Goal: Task Accomplishment & Management: Use online tool/utility

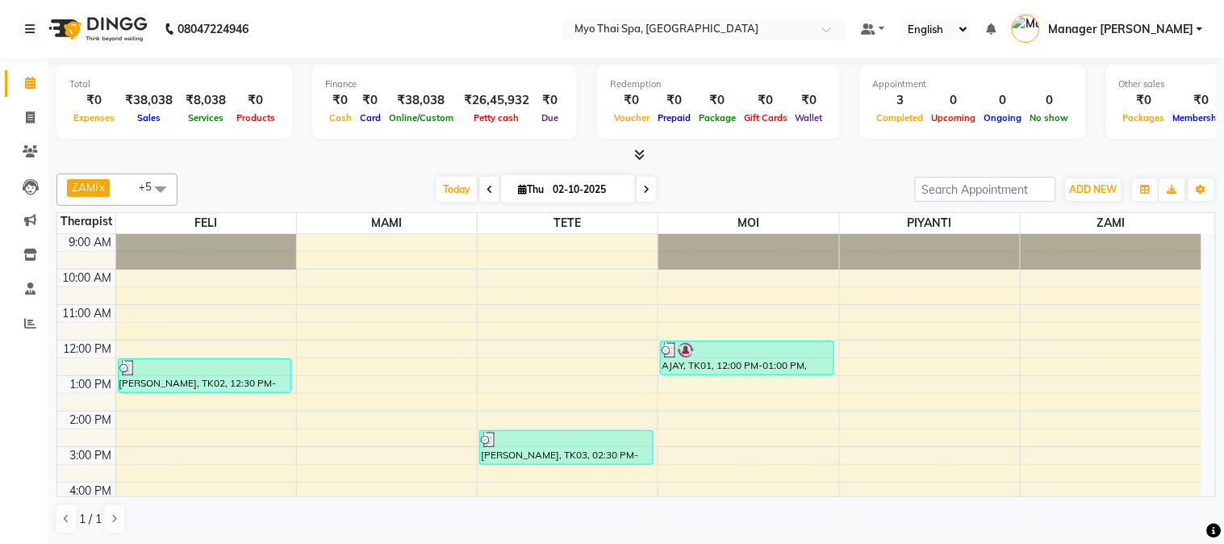
scroll to position [179, 0]
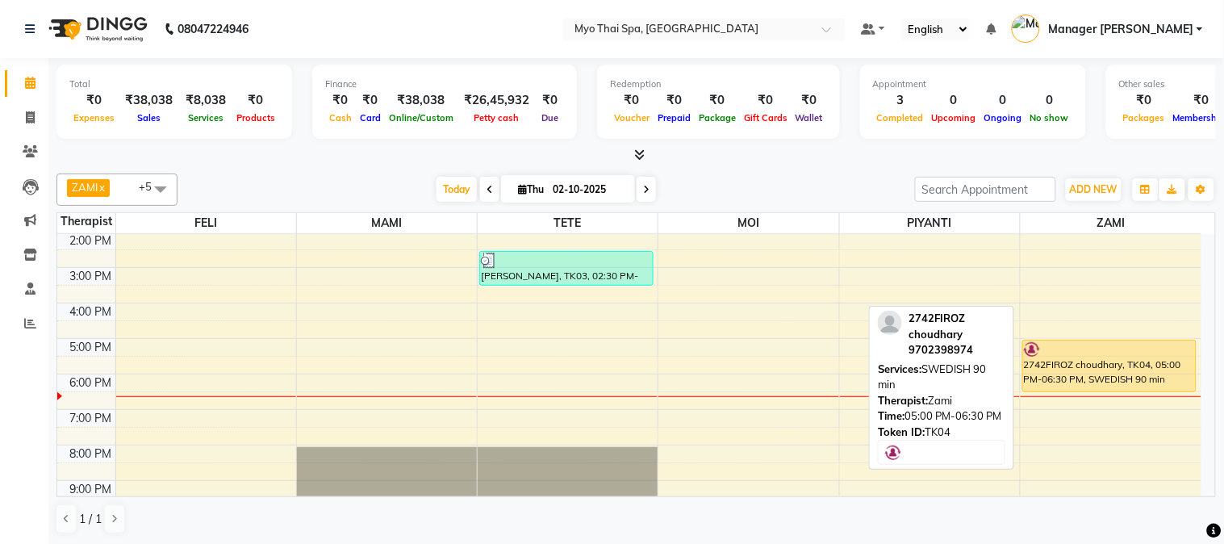
click at [1099, 352] on div "2742FIROZ choudhary, TK04, 05:00 PM-06:30 PM, SWEDISH 90 min" at bounding box center [1110, 303] width 181 height 496
click at [1131, 373] on div "2742FIROZ choudhary, TK04, 05:00 PM-06:30 PM, SWEDISH 90 min" at bounding box center [1109, 365] width 173 height 51
select select "1"
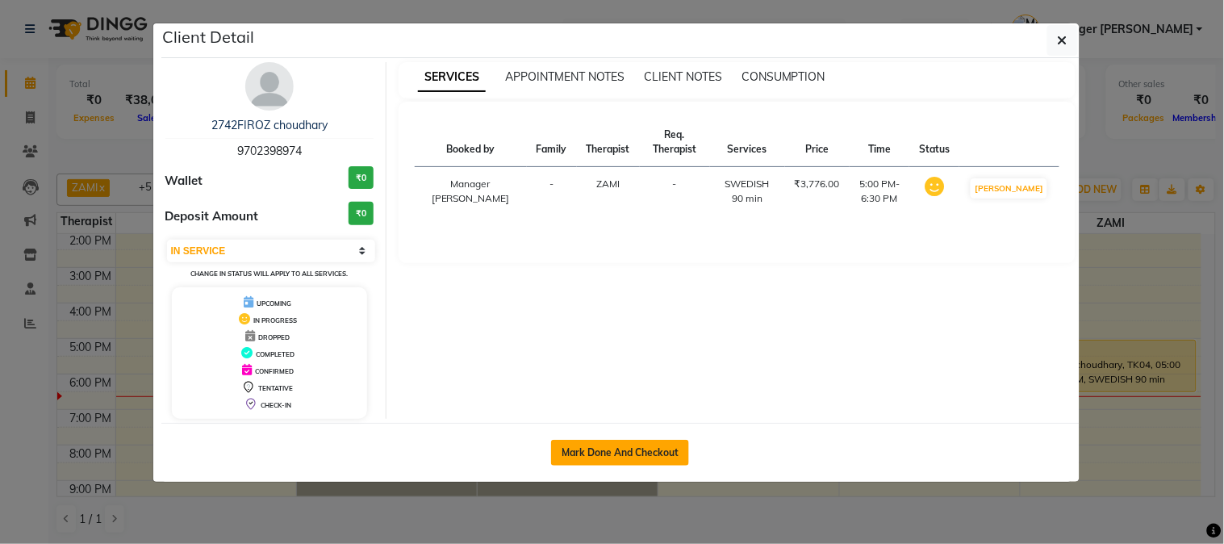
click at [597, 450] on button "Mark Done And Checkout" at bounding box center [620, 453] width 138 height 26
select select "service"
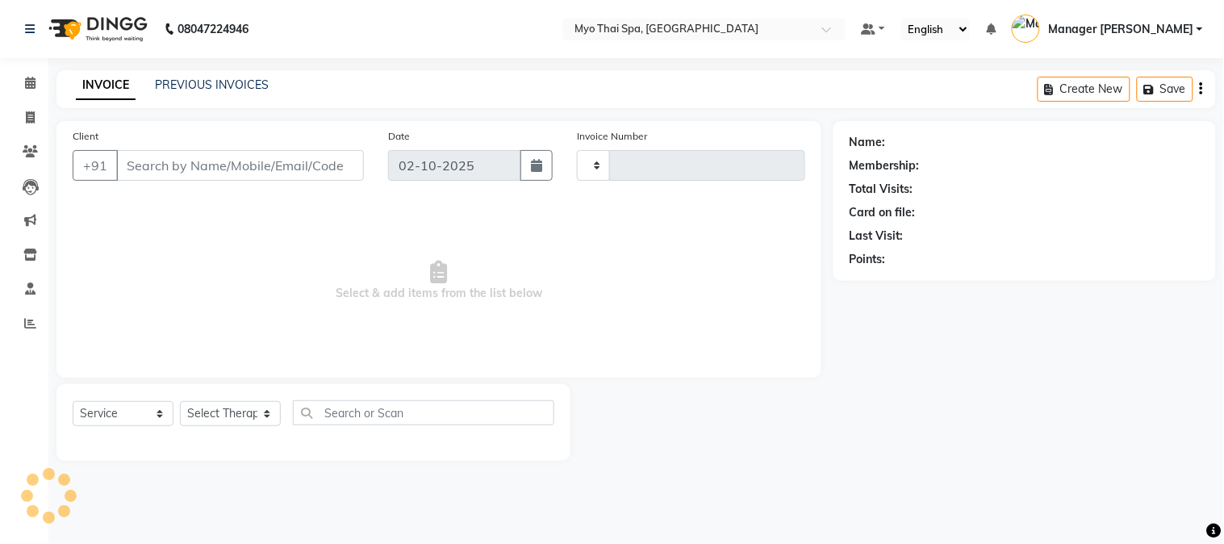
type input "1641"
select select "5086"
type input "9702398974"
select select "67002"
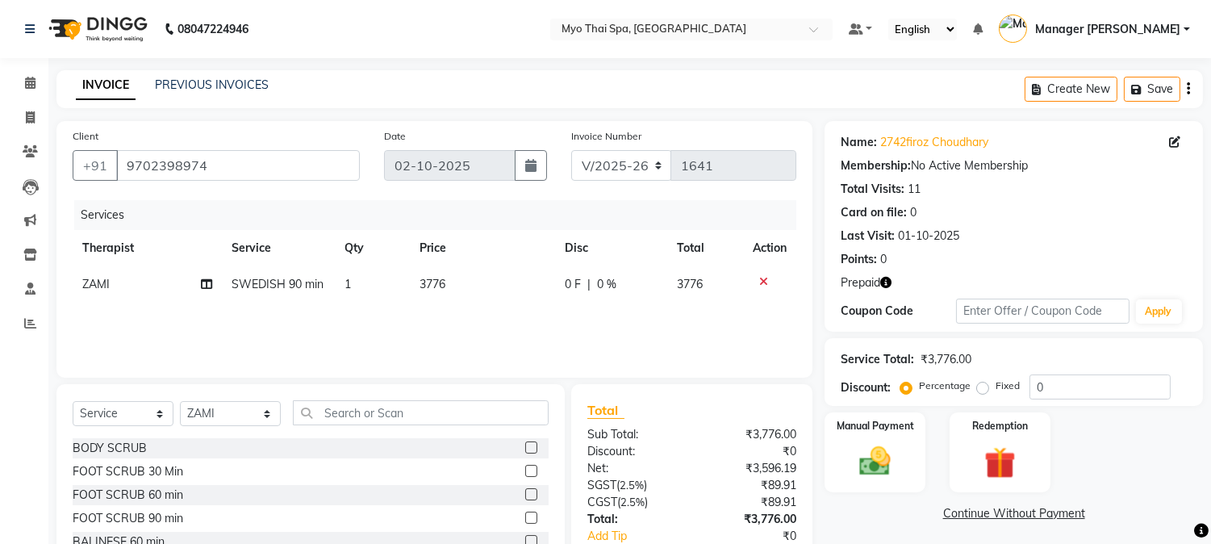
scroll to position [102, 0]
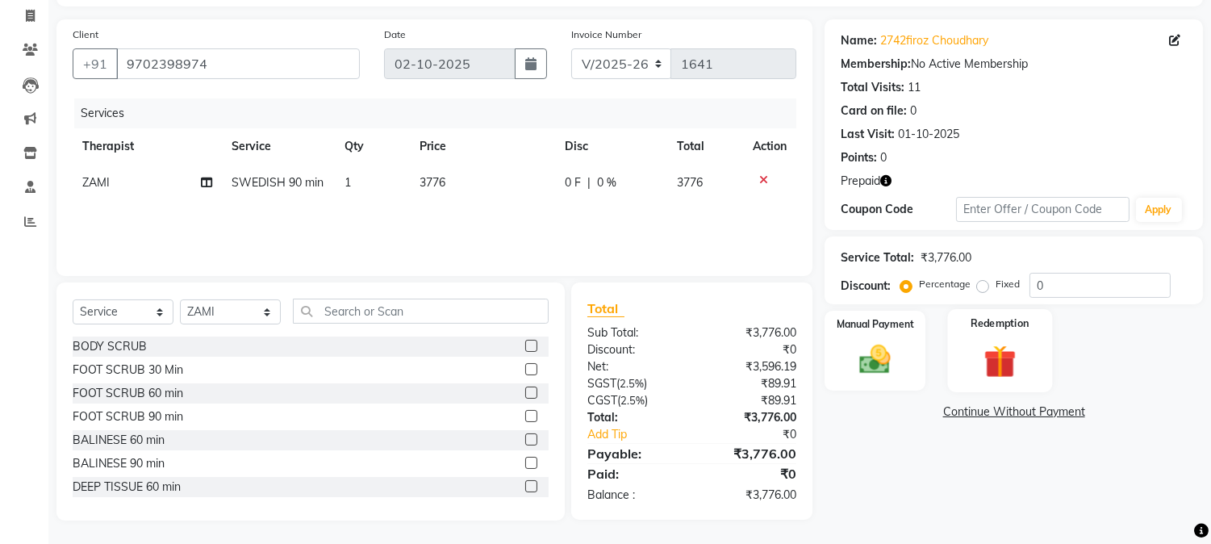
click at [1002, 365] on img at bounding box center [999, 361] width 53 height 40
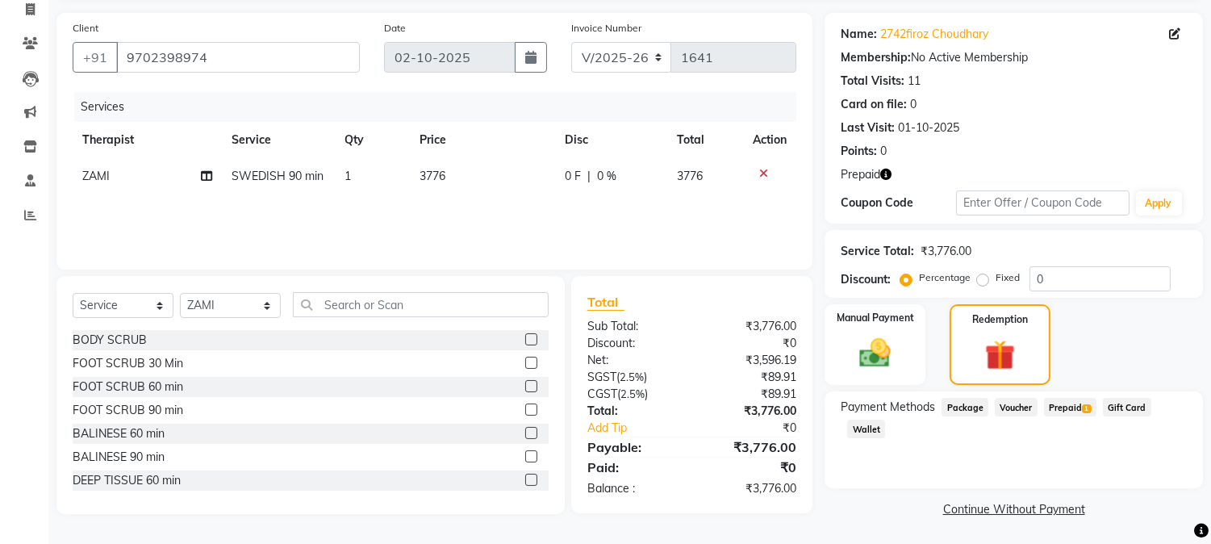
click at [1074, 407] on span "Prepaid 1" at bounding box center [1070, 407] width 52 height 19
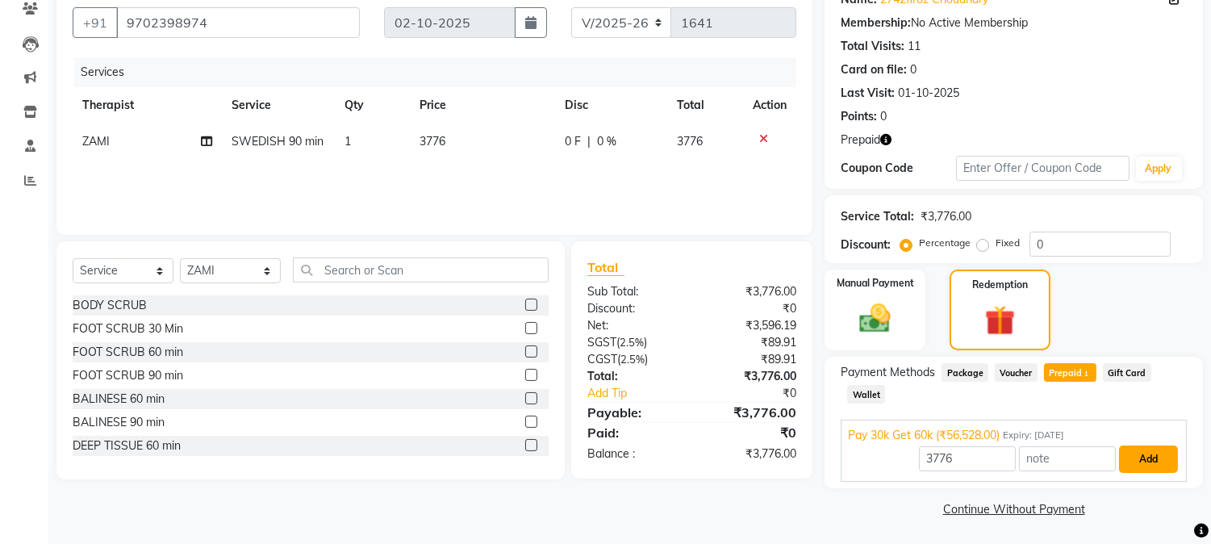
click at [1141, 466] on button "Add" at bounding box center [1148, 458] width 59 height 27
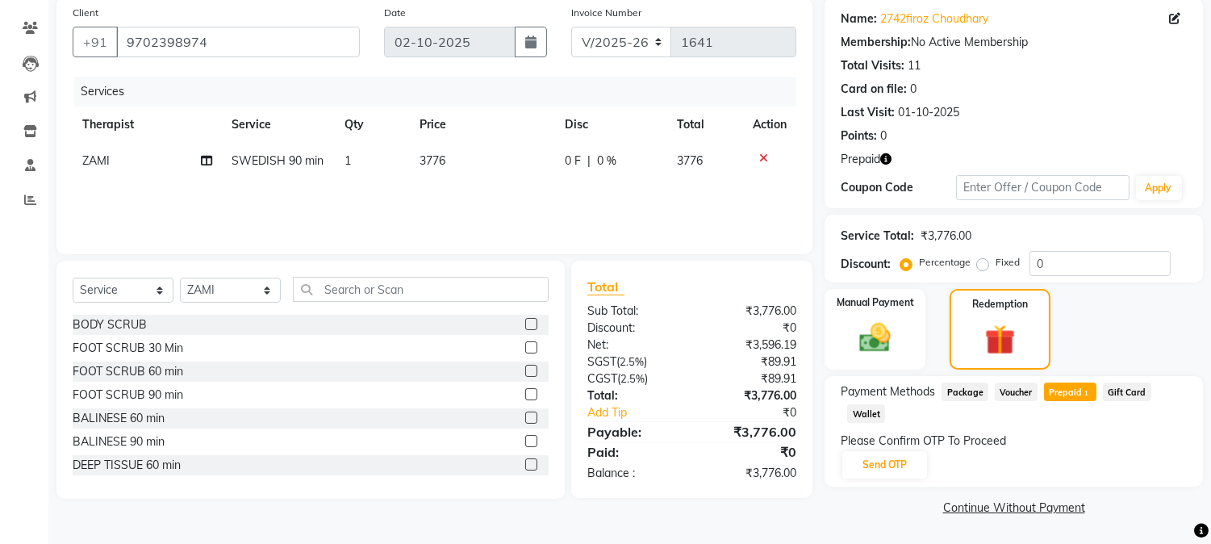
scroll to position [123, 0]
click at [880, 465] on button "Send OTP" at bounding box center [884, 465] width 85 height 27
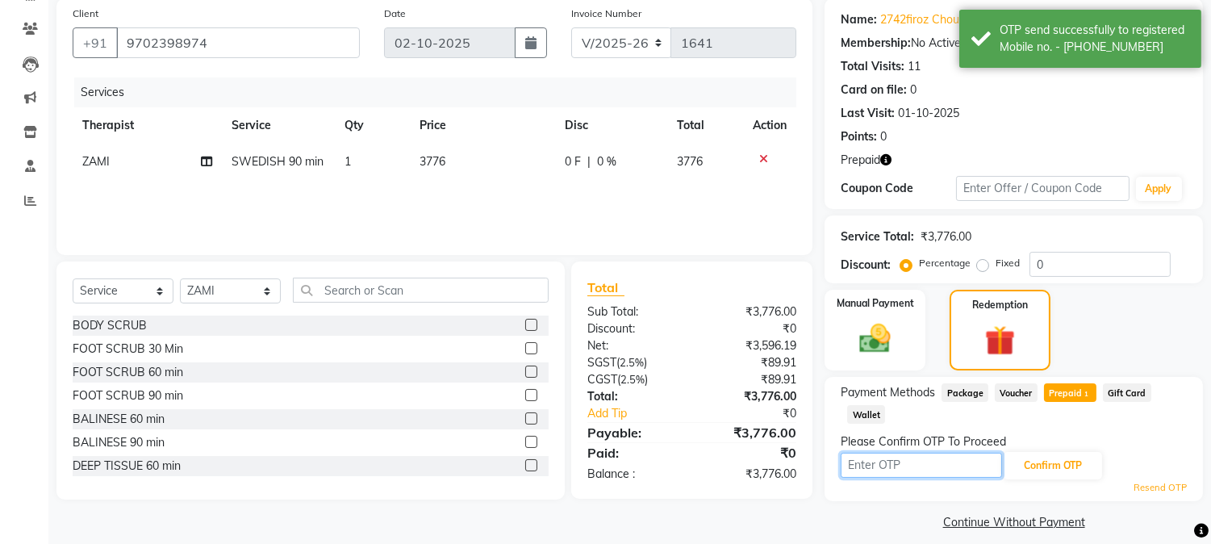
click at [893, 465] on input "text" at bounding box center [920, 464] width 161 height 25
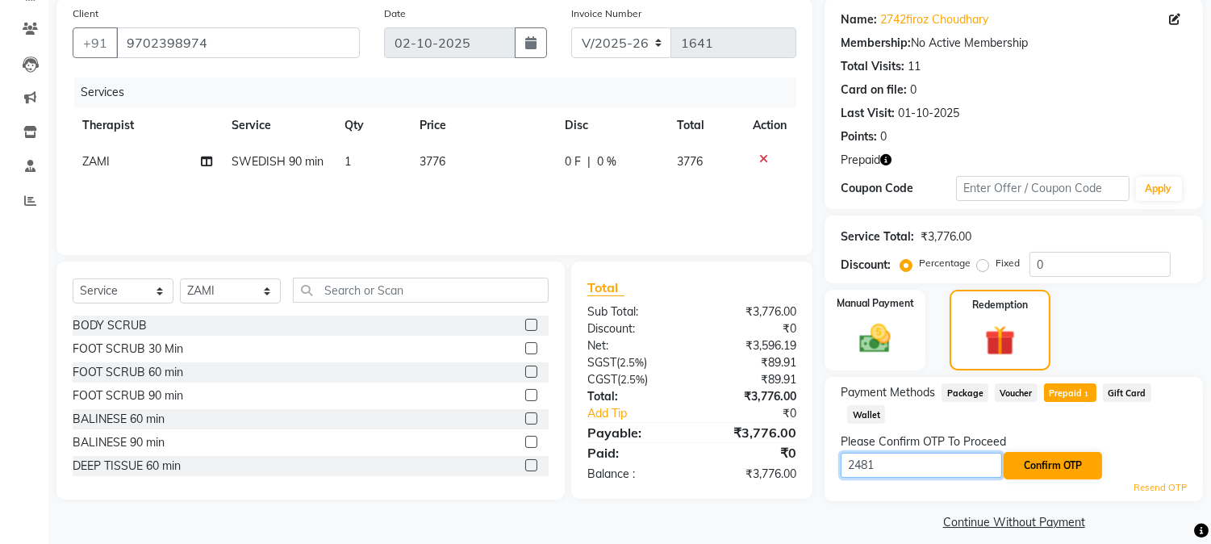
type input "2481"
drag, startPoint x: 1098, startPoint y: 461, endPoint x: 1089, endPoint y: 461, distance: 8.9
click at [1089, 461] on button "Confirm OTP" at bounding box center [1052, 465] width 98 height 27
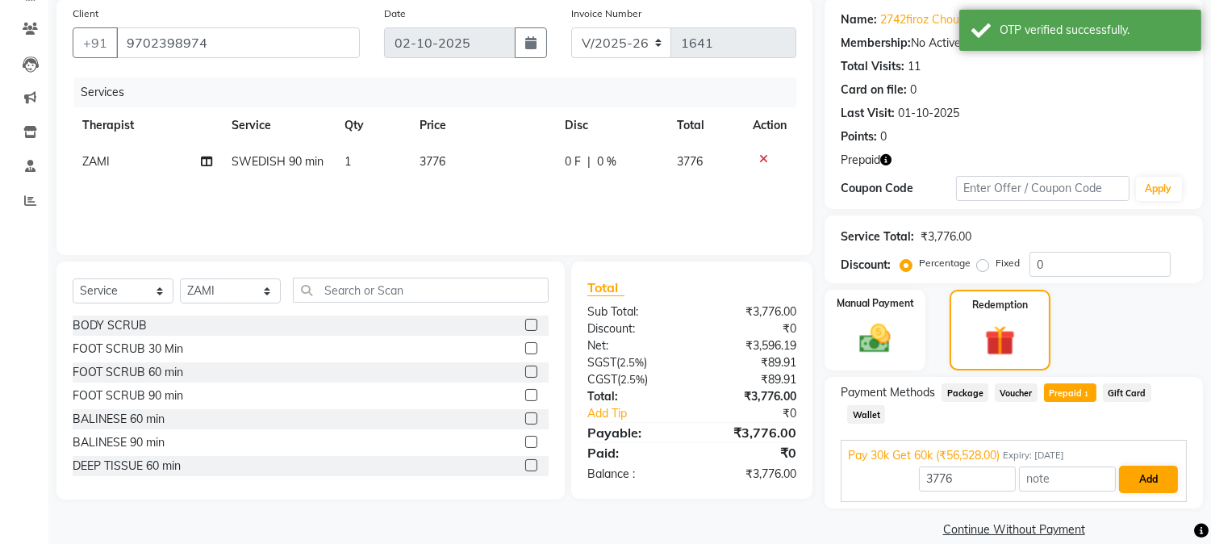
scroll to position [136, 0]
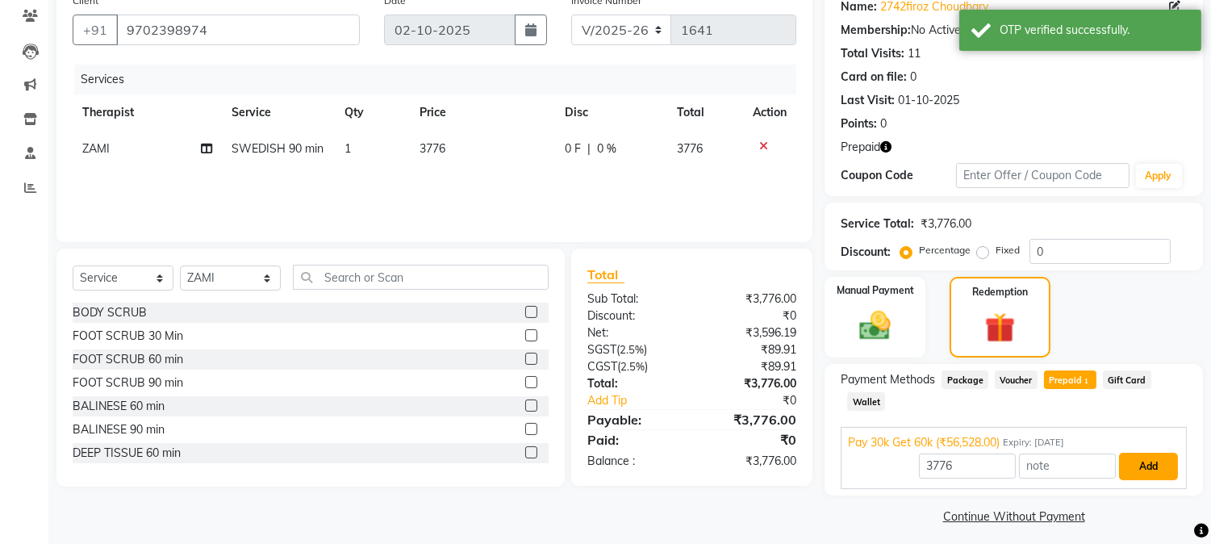
click at [1139, 461] on button "Add" at bounding box center [1148, 465] width 59 height 27
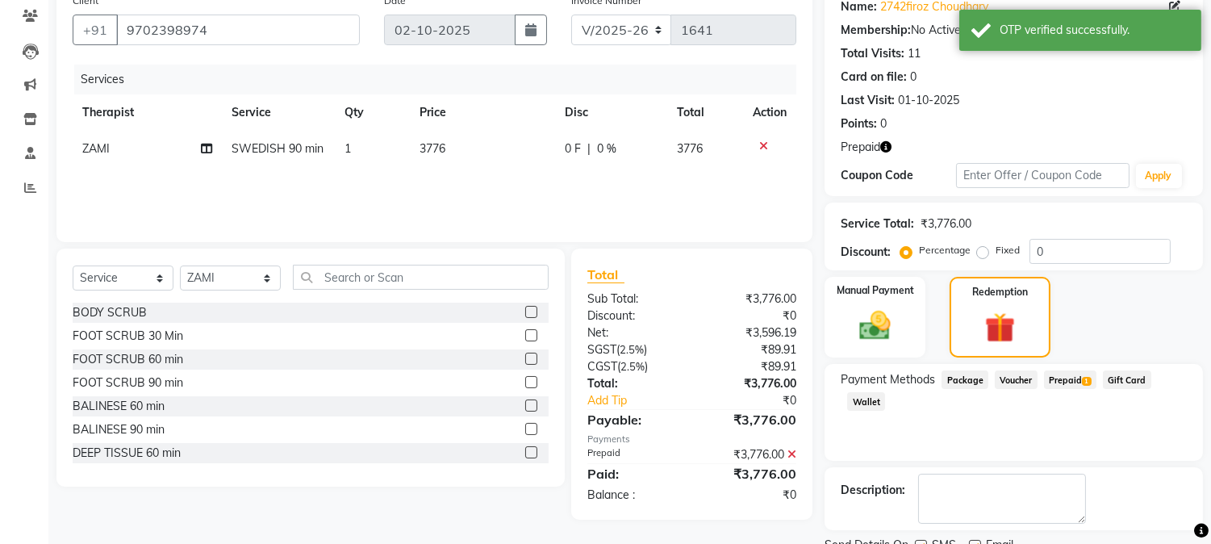
scroll to position [199, 0]
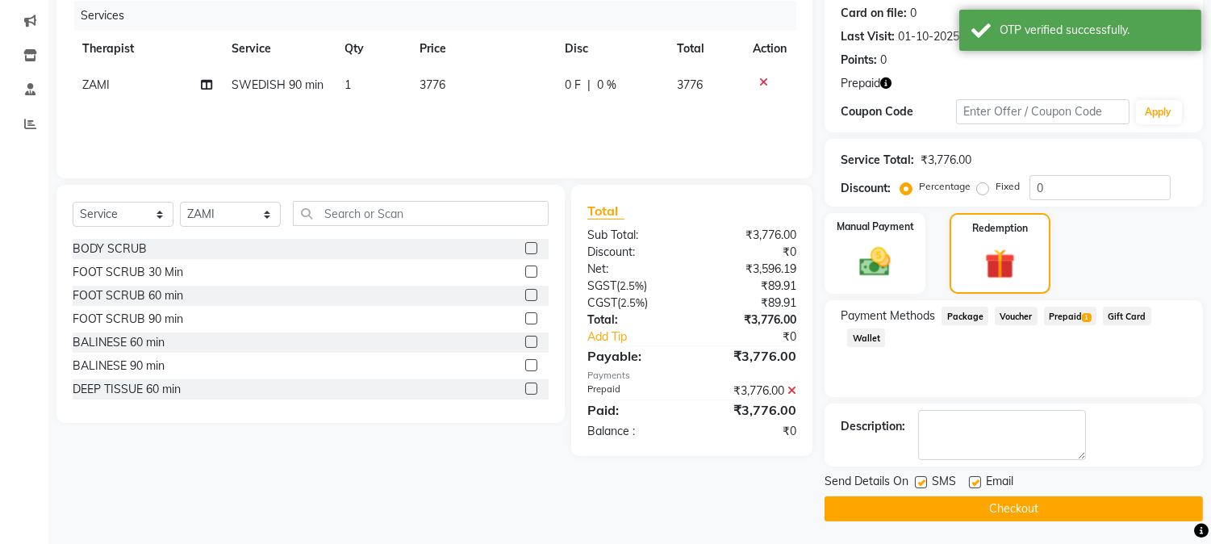
click at [965, 506] on button "Checkout" at bounding box center [1013, 508] width 378 height 25
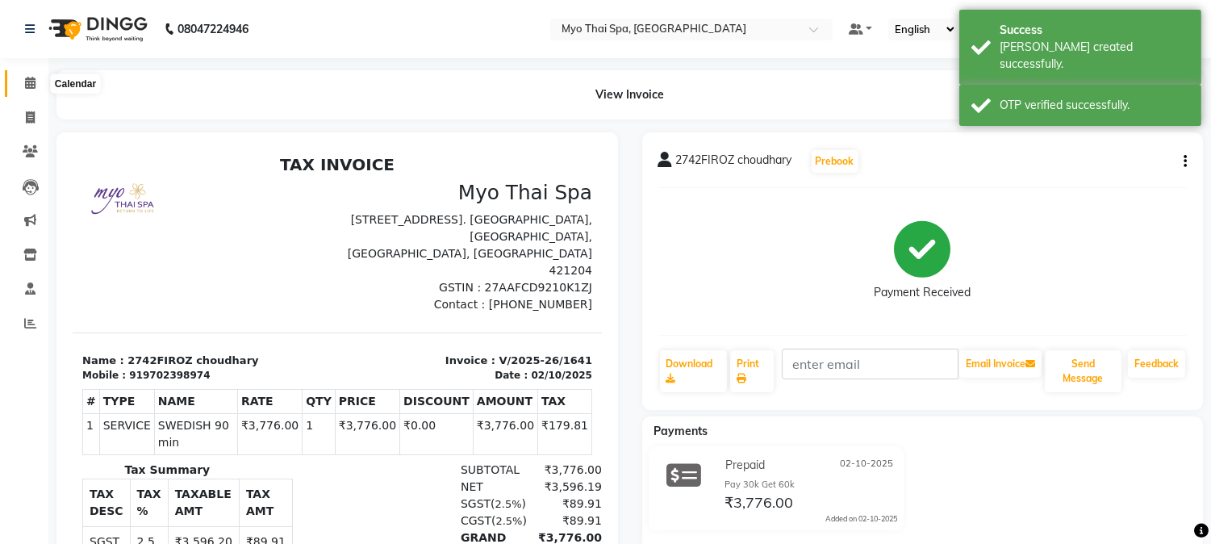
click at [30, 74] on span at bounding box center [30, 83] width 28 height 19
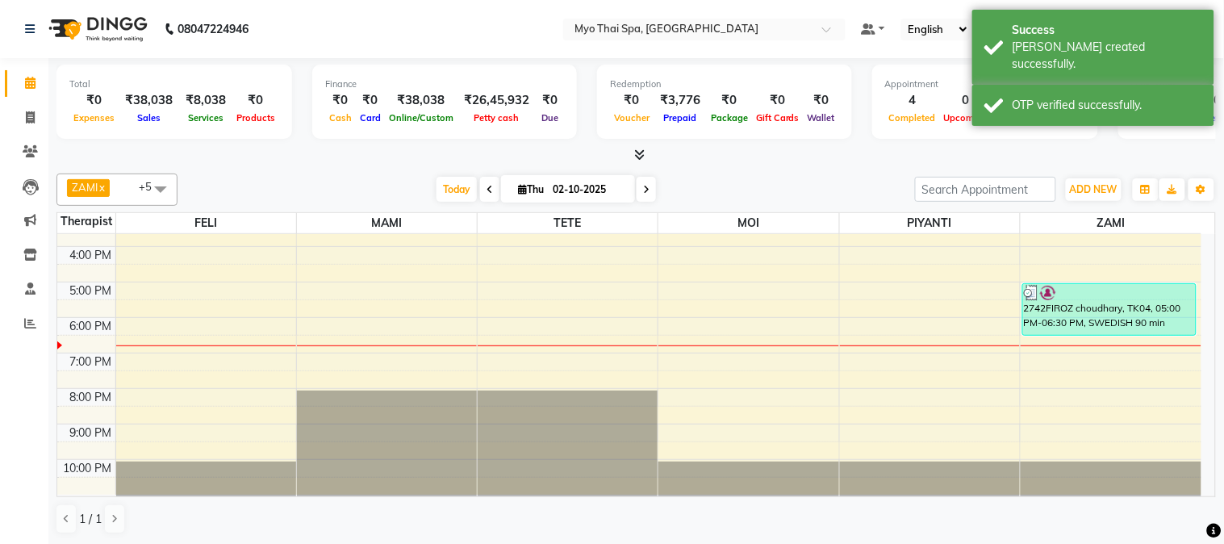
scroll to position [147, 0]
